Goal: Use online tool/utility

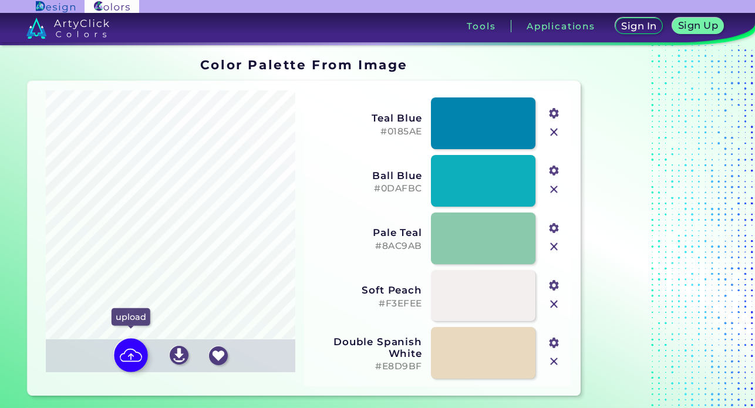
click at [133, 356] on img at bounding box center [131, 355] width 34 height 34
click at [0, 0] on input "file" at bounding box center [0, 0] width 0 height 0
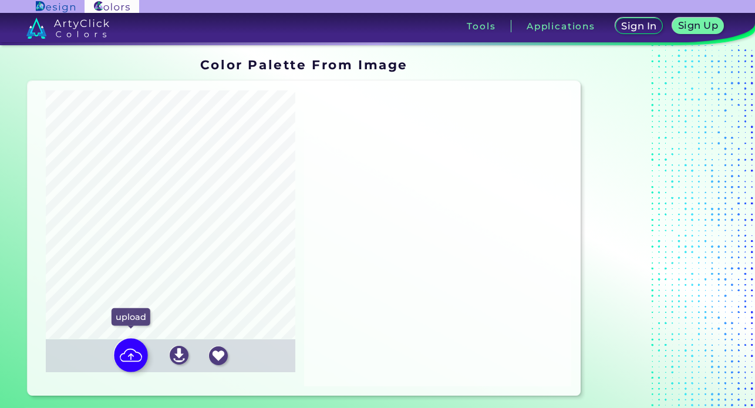
type input "#c0bcb2"
type input "#eeeff4"
type input "#a69691"
type input "#181b27"
type input "#6669ce"
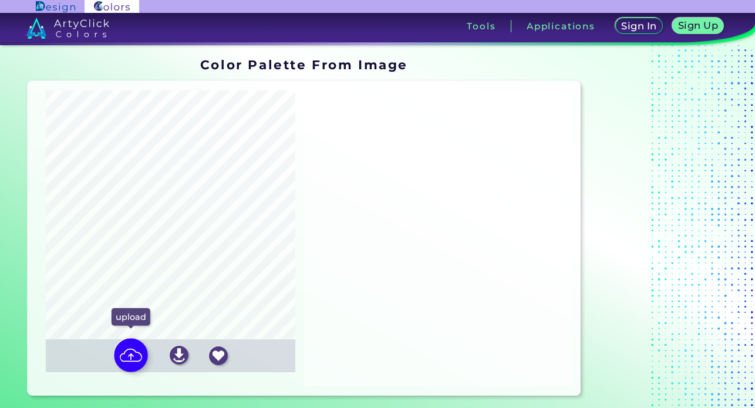
type input "#d5d2cb"
type input "#ffffff"
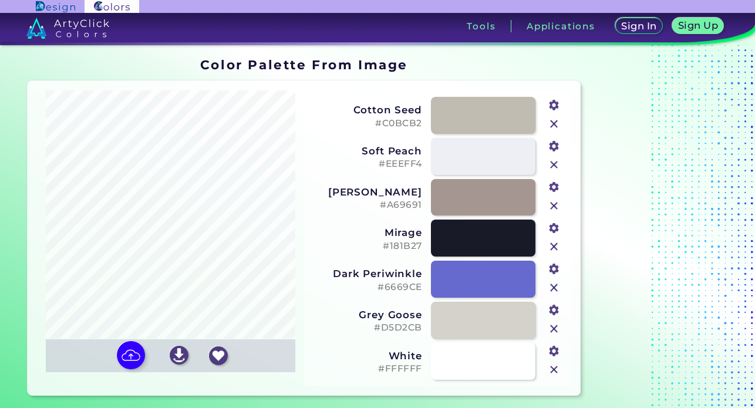
click at [0, 0] on input "file" at bounding box center [0, 0] width 0 height 0
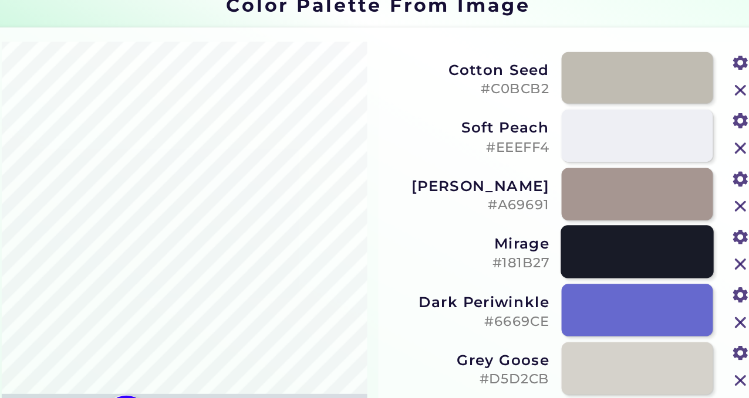
click at [427, 215] on link at bounding box center [477, 233] width 104 height 36
click at [358, 236] on h5 "#181B27" at bounding box center [363, 241] width 109 height 11
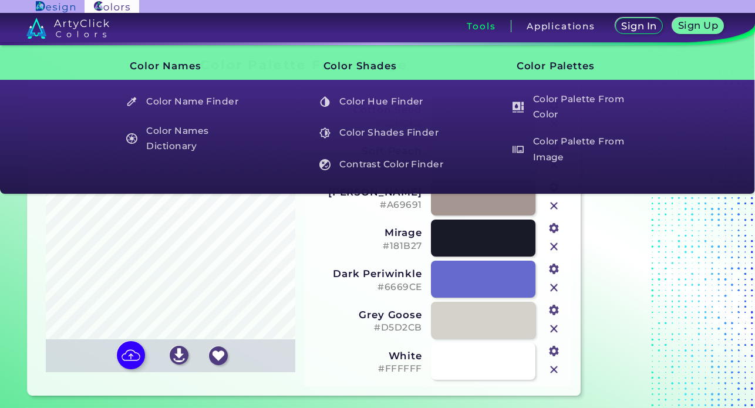
click at [480, 29] on h3 "Tools" at bounding box center [481, 26] width 29 height 9
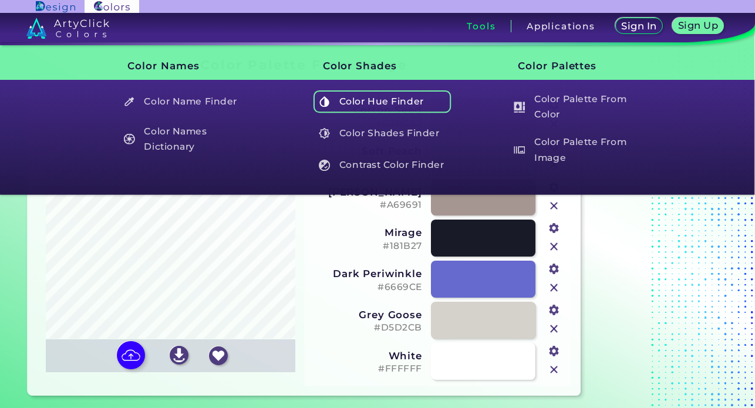
click at [396, 106] on h5 "Color Hue Finder" at bounding box center [382, 101] width 138 height 22
